Goal: Find specific page/section: Find specific page/section

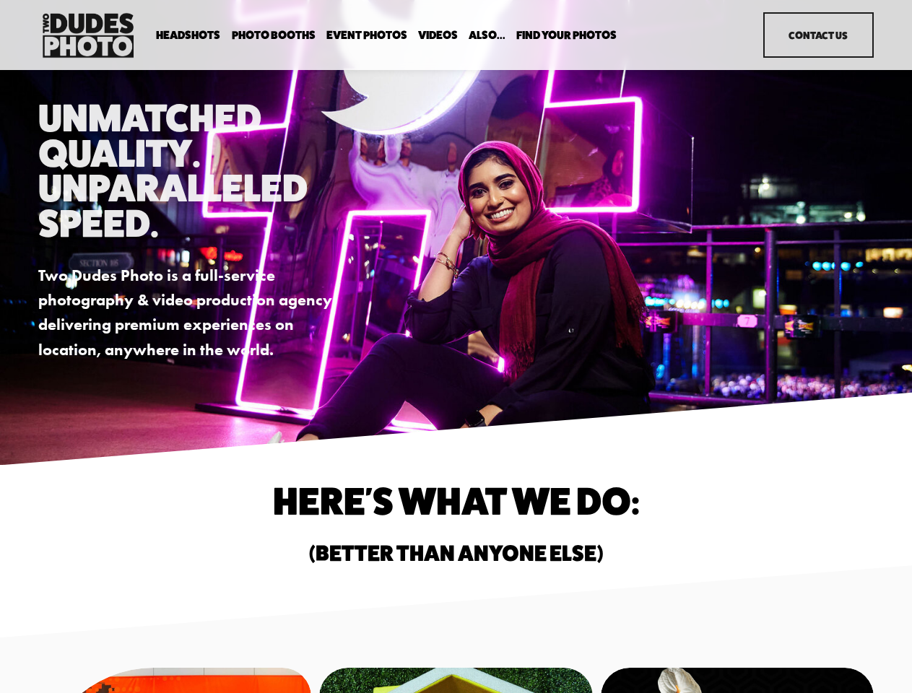
click at [456, 347] on div "Unmatched Quality. Unparalleled Speed. Two Dudes Photo is a full-service photog…" at bounding box center [456, 230] width 912 height 261
